Goal: Information Seeking & Learning: Learn about a topic

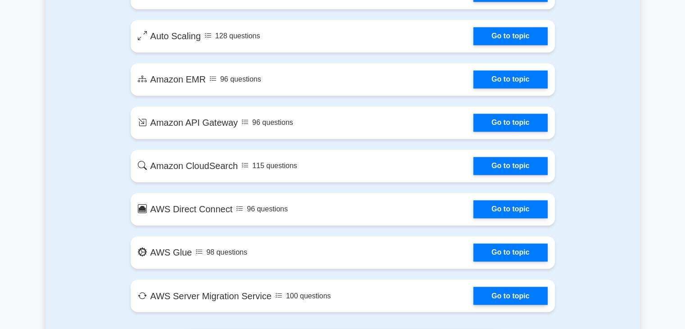
scroll to position [1531, 0]
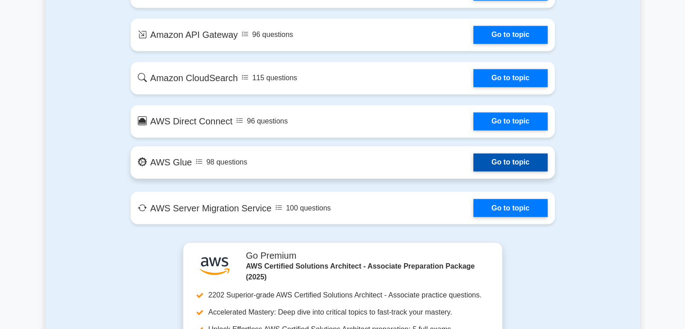
click at [501, 164] on link "Go to topic" at bounding box center [510, 162] width 74 height 18
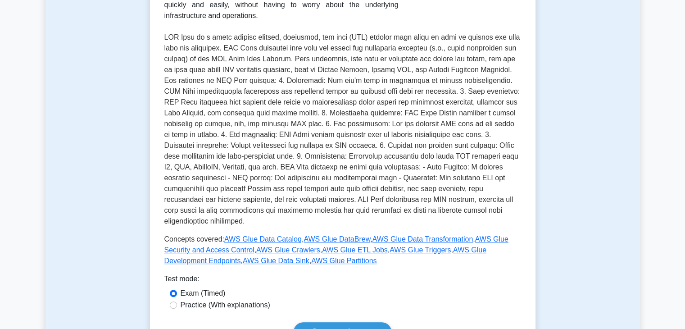
scroll to position [315, 0]
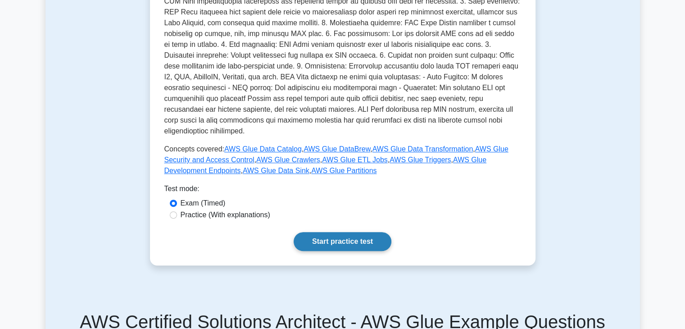
click at [340, 232] on link "Start practice test" at bounding box center [343, 241] width 98 height 19
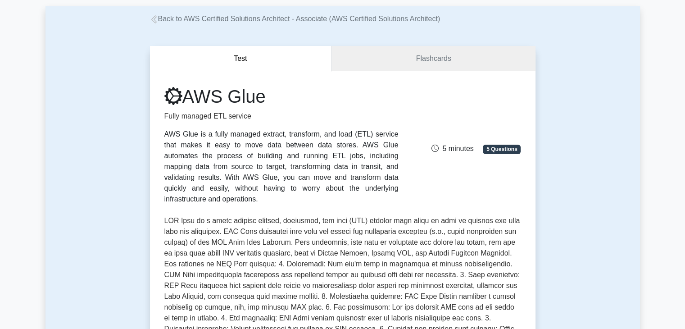
scroll to position [0, 0]
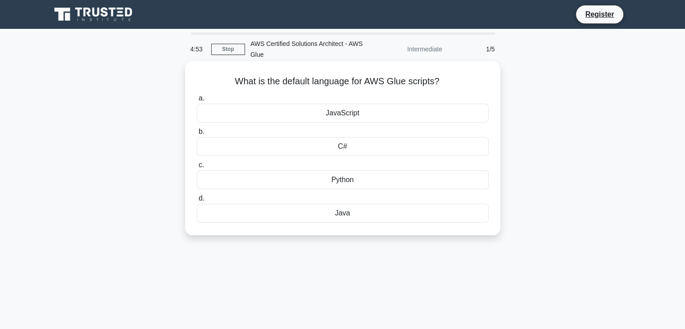
click at [349, 116] on div "JavaScript" at bounding box center [343, 113] width 292 height 19
click at [197, 101] on input "a. JavaScript" at bounding box center [197, 98] width 0 height 6
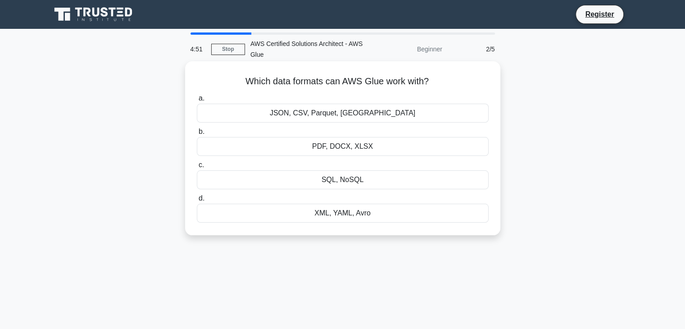
click at [345, 143] on div "PDF, DOCX, XLSX" at bounding box center [343, 146] width 292 height 19
click at [197, 135] on input "b. PDF, DOCX, XLSX" at bounding box center [197, 132] width 0 height 6
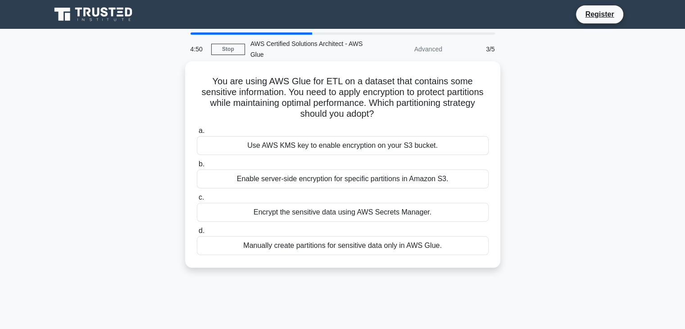
click at [349, 179] on div "Enable server-side encryption for specific partitions in Amazon S3." at bounding box center [343, 178] width 292 height 19
click at [197, 167] on input "b. Enable server-side encryption for specific partitions in Amazon S3." at bounding box center [197, 164] width 0 height 6
